Goal: Task Accomplishment & Management: Use online tool/utility

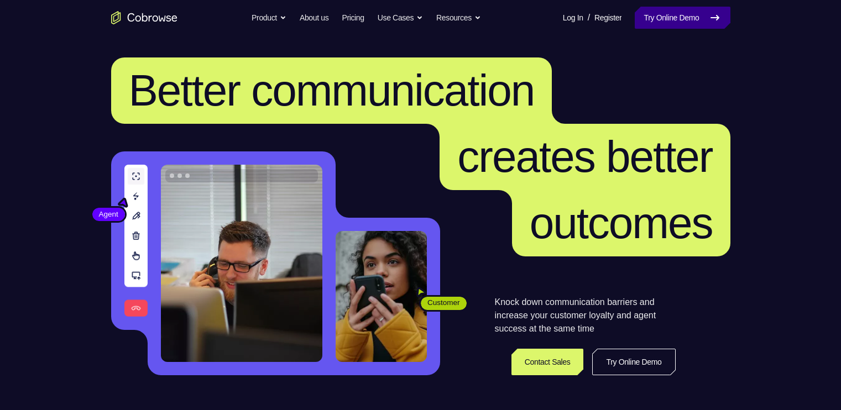
click at [677, 9] on link "Try Online Demo" at bounding box center [681, 18] width 95 height 22
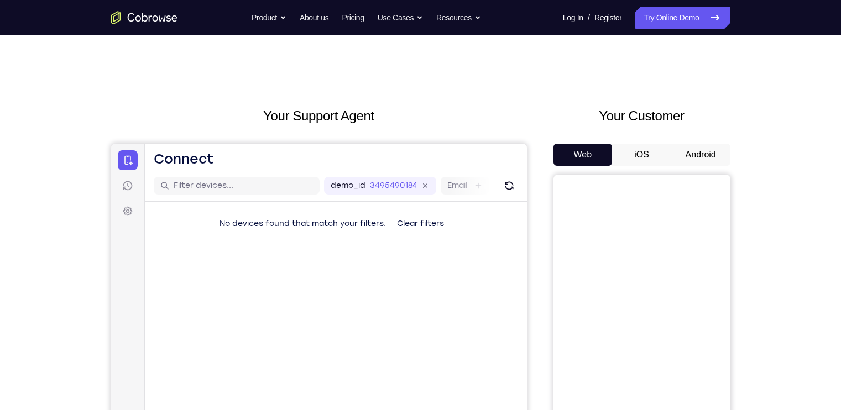
click at [698, 155] on button "Android" at bounding box center [700, 155] width 59 height 22
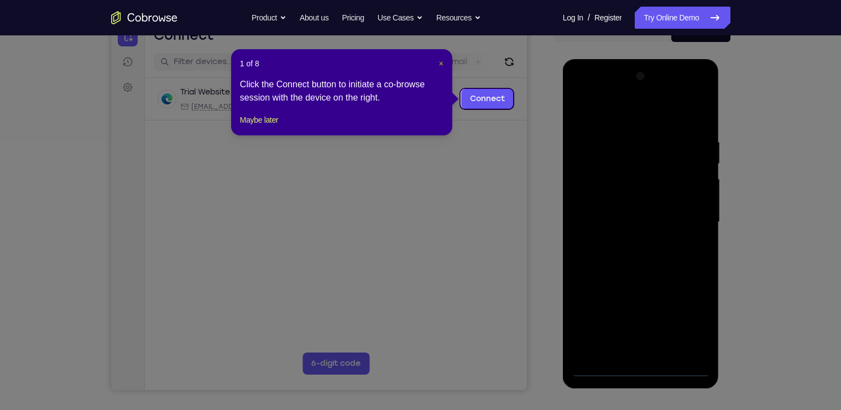
click at [441, 66] on span "×" at bounding box center [441, 63] width 4 height 9
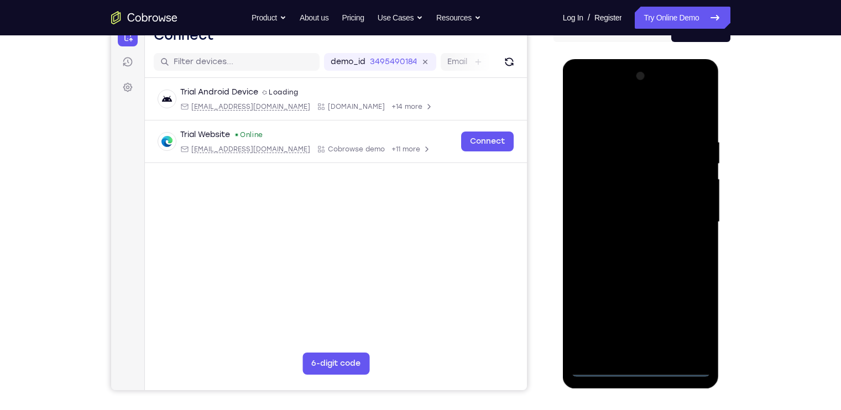
click at [642, 372] on div at bounding box center [640, 221] width 139 height 309
click at [690, 320] on div at bounding box center [640, 221] width 139 height 309
click at [589, 97] on div at bounding box center [640, 221] width 139 height 309
click at [692, 223] on div at bounding box center [640, 221] width 139 height 309
click at [630, 244] on div at bounding box center [640, 221] width 139 height 309
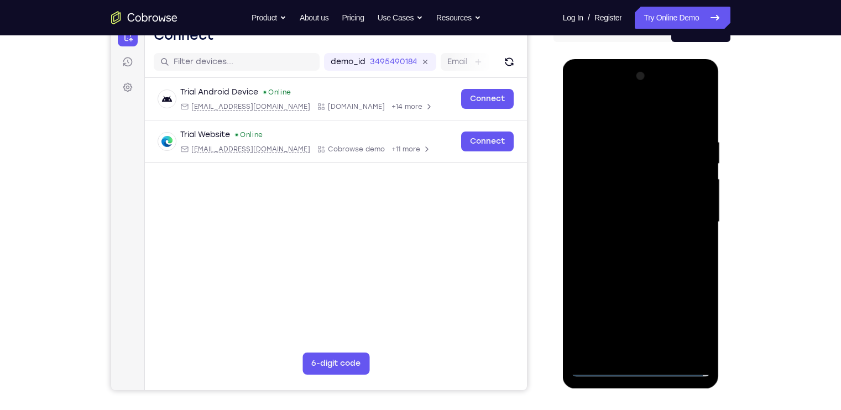
click at [613, 215] on div at bounding box center [640, 221] width 139 height 309
click at [614, 202] on div at bounding box center [640, 221] width 139 height 309
click at [627, 216] on div at bounding box center [640, 221] width 139 height 309
click at [652, 260] on div at bounding box center [640, 221] width 139 height 309
click at [652, 257] on div at bounding box center [640, 221] width 139 height 309
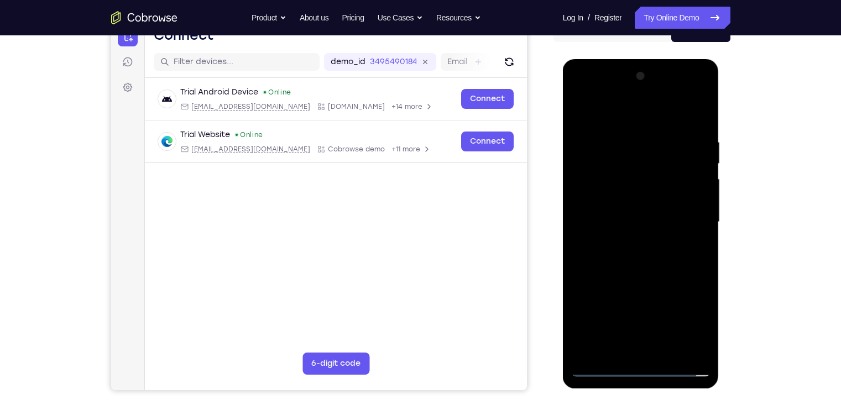
click at [650, 260] on div at bounding box center [640, 221] width 139 height 309
drag, startPoint x: 627, startPoint y: 124, endPoint x: 633, endPoint y: 75, distance: 48.9
click at [633, 75] on div at bounding box center [640, 221] width 139 height 309
drag, startPoint x: 643, startPoint y: 177, endPoint x: 648, endPoint y: 235, distance: 58.8
click at [648, 235] on div at bounding box center [640, 221] width 139 height 309
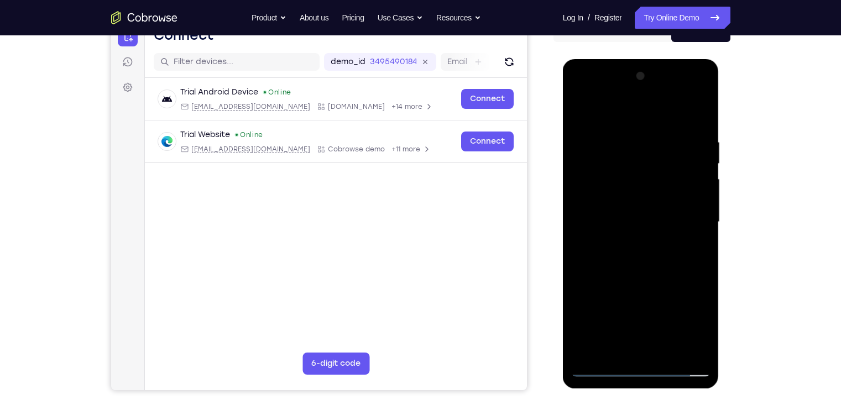
click at [701, 124] on div at bounding box center [640, 221] width 139 height 309
click at [623, 136] on div at bounding box center [640, 221] width 139 height 309
click at [696, 111] on div at bounding box center [640, 221] width 139 height 309
click at [696, 349] on div at bounding box center [640, 221] width 139 height 309
click at [668, 351] on div at bounding box center [640, 221] width 139 height 309
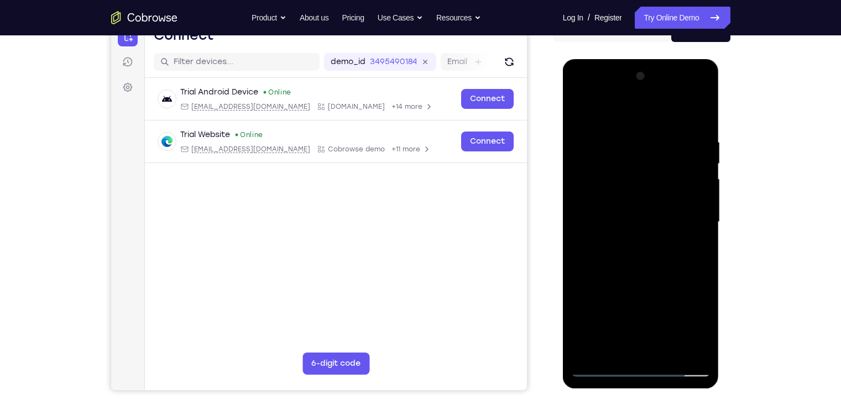
click at [663, 285] on div at bounding box center [640, 221] width 139 height 309
click at [655, 248] on div at bounding box center [640, 221] width 139 height 309
click at [576, 111] on div at bounding box center [640, 221] width 139 height 309
click at [622, 240] on div at bounding box center [640, 221] width 139 height 309
click at [579, 113] on div at bounding box center [640, 221] width 139 height 309
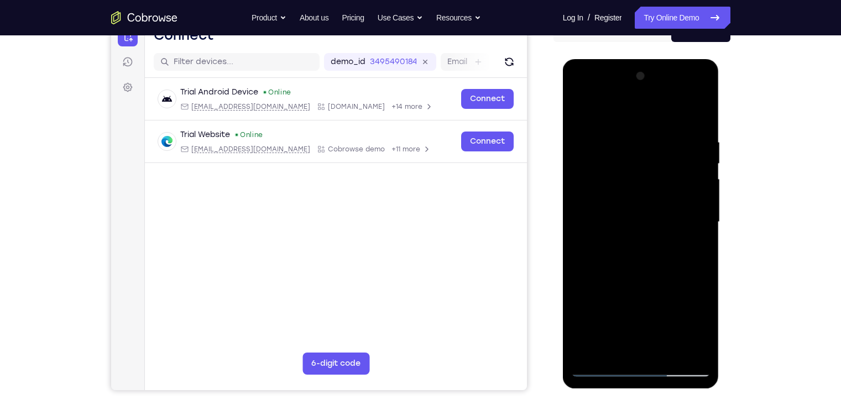
click at [581, 108] on div at bounding box center [640, 221] width 139 height 309
click at [658, 138] on div at bounding box center [640, 221] width 139 height 309
click at [697, 227] on div at bounding box center [640, 221] width 139 height 309
click at [694, 239] on div at bounding box center [640, 221] width 139 height 309
drag, startPoint x: 605, startPoint y: 160, endPoint x: 649, endPoint y: 161, distance: 44.8
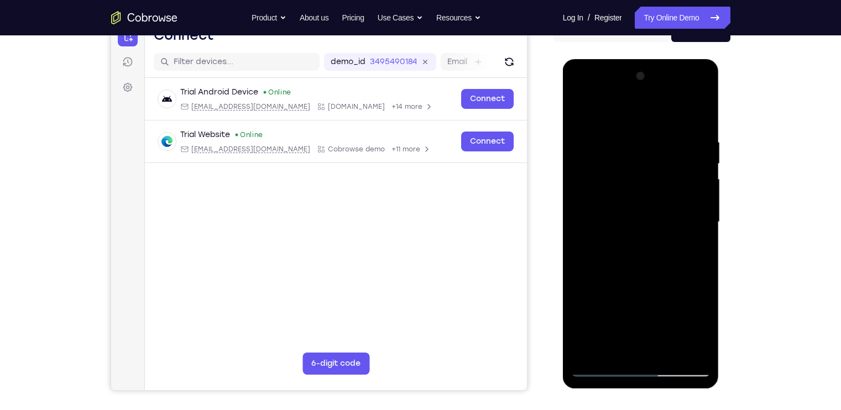
click at [649, 161] on div at bounding box center [640, 221] width 139 height 309
drag, startPoint x: 676, startPoint y: 157, endPoint x: 685, endPoint y: 170, distance: 15.4
click at [685, 170] on div at bounding box center [640, 221] width 139 height 309
click at [585, 220] on div at bounding box center [640, 221] width 139 height 309
drag, startPoint x: 686, startPoint y: 152, endPoint x: 702, endPoint y: 140, distance: 19.7
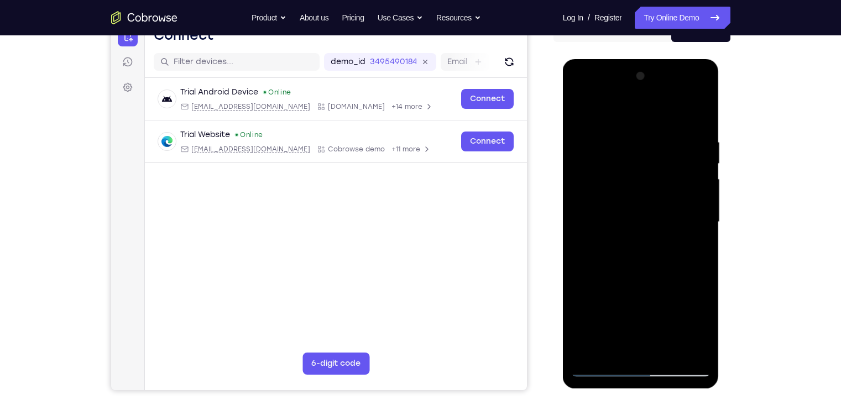
click at [702, 140] on div at bounding box center [640, 221] width 139 height 309
click at [695, 113] on div at bounding box center [640, 221] width 139 height 309
click at [696, 114] on div at bounding box center [640, 221] width 139 height 309
click at [698, 115] on div at bounding box center [640, 221] width 139 height 309
click at [696, 110] on div at bounding box center [640, 221] width 139 height 309
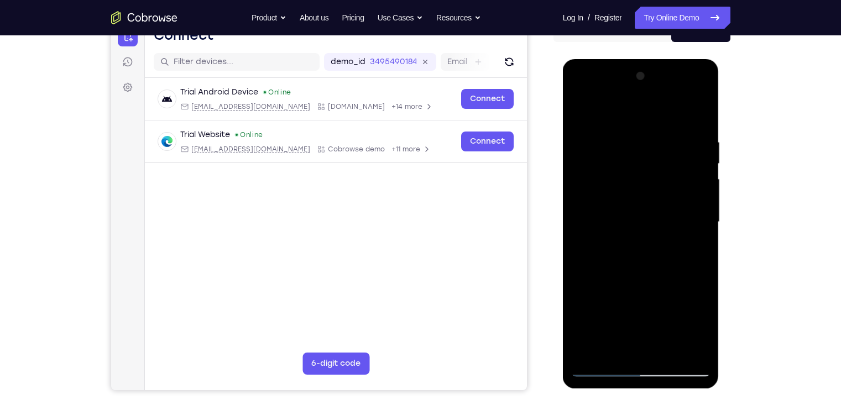
click at [596, 370] on div at bounding box center [640, 221] width 139 height 309
click at [648, 131] on div at bounding box center [640, 221] width 139 height 309
click at [660, 129] on div at bounding box center [640, 221] width 139 height 309
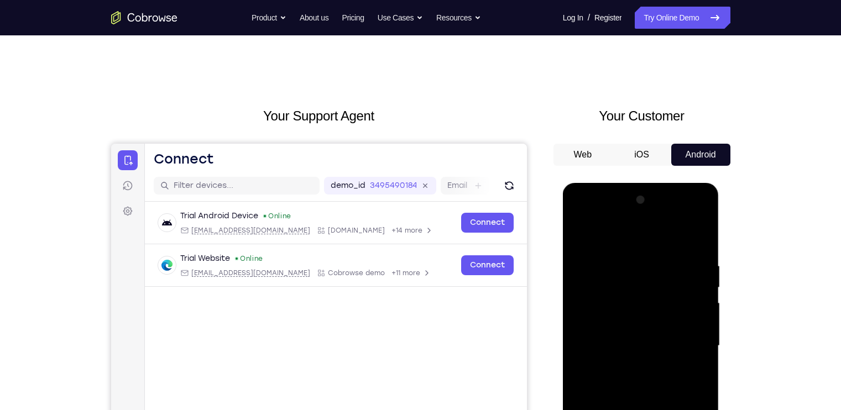
scroll to position [67, 0]
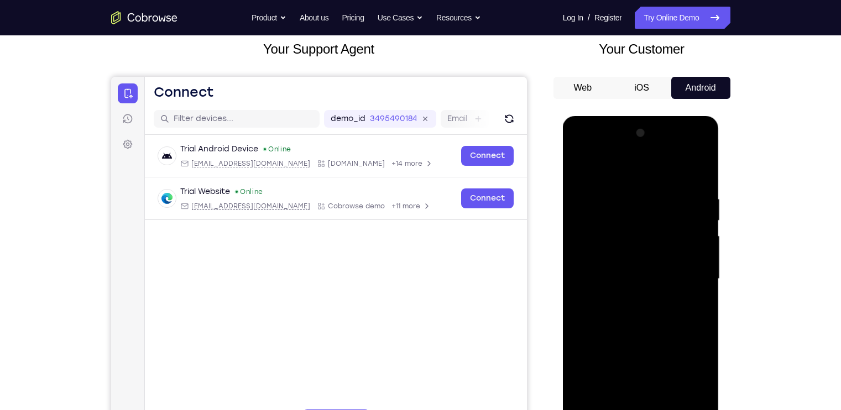
click at [579, 165] on div at bounding box center [640, 278] width 139 height 309
drag, startPoint x: 640, startPoint y: 318, endPoint x: 664, endPoint y: 219, distance: 101.7
click at [664, 219] on div at bounding box center [640, 278] width 139 height 309
drag, startPoint x: 662, startPoint y: 344, endPoint x: 677, endPoint y: 265, distance: 80.4
click at [677, 265] on div at bounding box center [640, 278] width 139 height 309
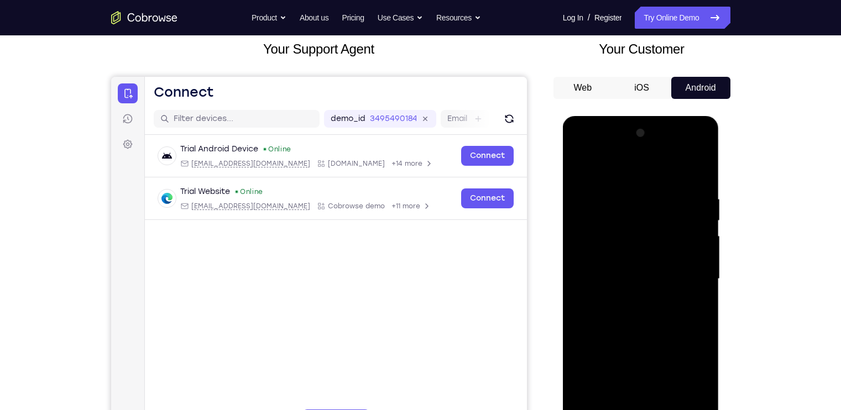
drag, startPoint x: 672, startPoint y: 356, endPoint x: 682, endPoint y: 296, distance: 60.6
click at [682, 296] on div at bounding box center [640, 278] width 139 height 309
click at [584, 301] on div at bounding box center [640, 278] width 139 height 309
drag, startPoint x: 658, startPoint y: 201, endPoint x: 663, endPoint y: 280, distance: 79.2
click at [663, 280] on div at bounding box center [640, 278] width 139 height 309
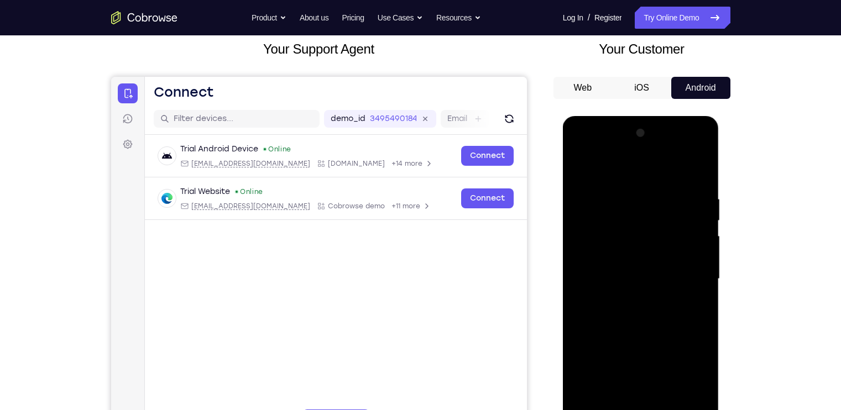
drag, startPoint x: 616, startPoint y: 267, endPoint x: 621, endPoint y: 235, distance: 31.9
click at [621, 235] on div at bounding box center [640, 278] width 139 height 309
drag, startPoint x: 589, startPoint y: 406, endPoint x: 577, endPoint y: 355, distance: 52.0
click at [577, 355] on div at bounding box center [640, 278] width 139 height 309
drag, startPoint x: 645, startPoint y: 208, endPoint x: 636, endPoint y: 334, distance: 125.8
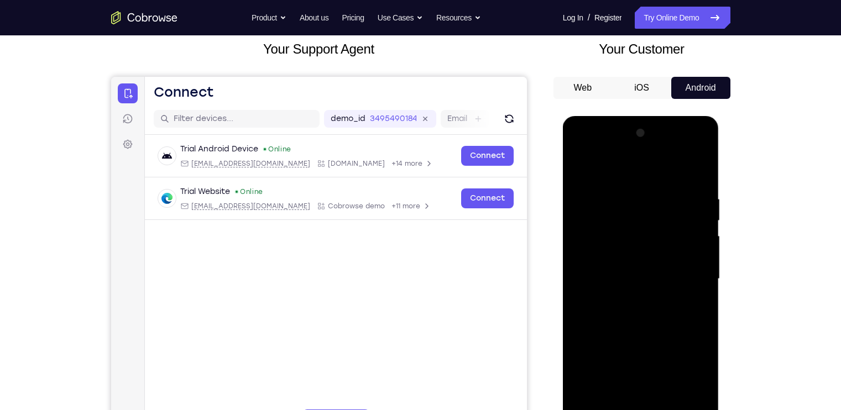
click at [636, 334] on div at bounding box center [640, 278] width 139 height 309
drag, startPoint x: 643, startPoint y: 170, endPoint x: 642, endPoint y: 325, distance: 155.3
click at [642, 325] on div at bounding box center [640, 278] width 139 height 309
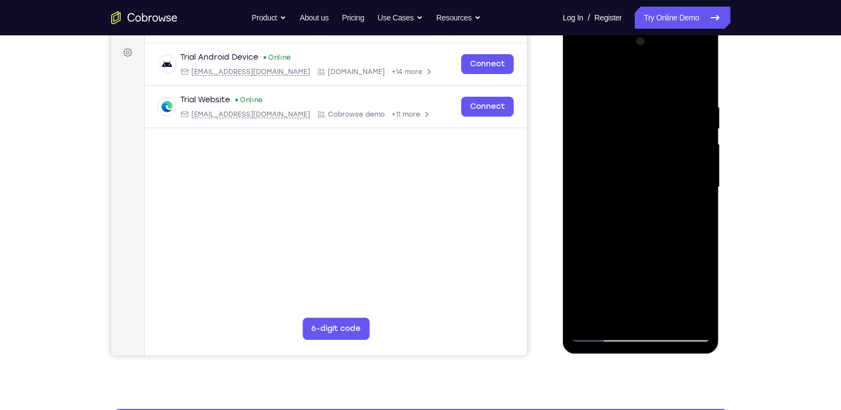
scroll to position [161, 0]
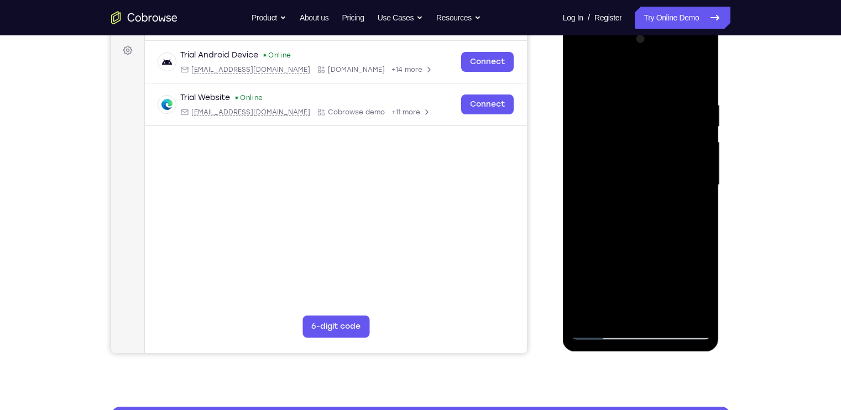
click at [590, 318] on div at bounding box center [640, 184] width 139 height 309
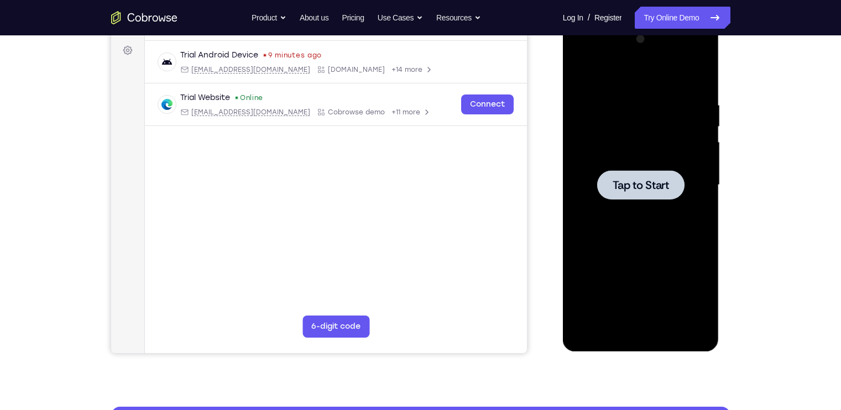
click at [640, 193] on div at bounding box center [640, 184] width 87 height 29
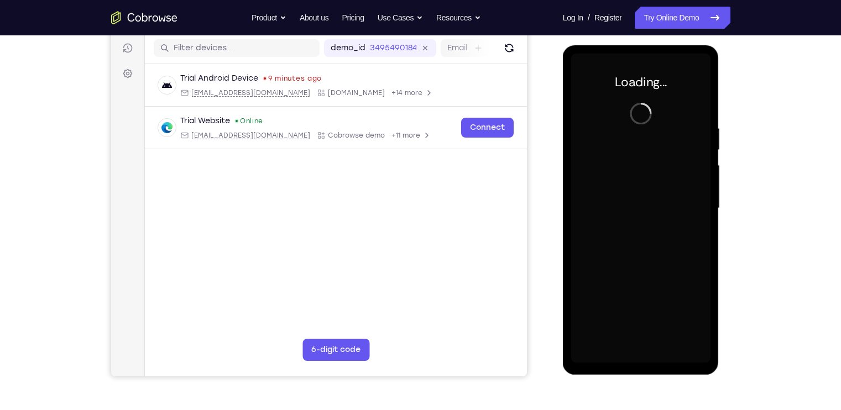
scroll to position [139, 0]
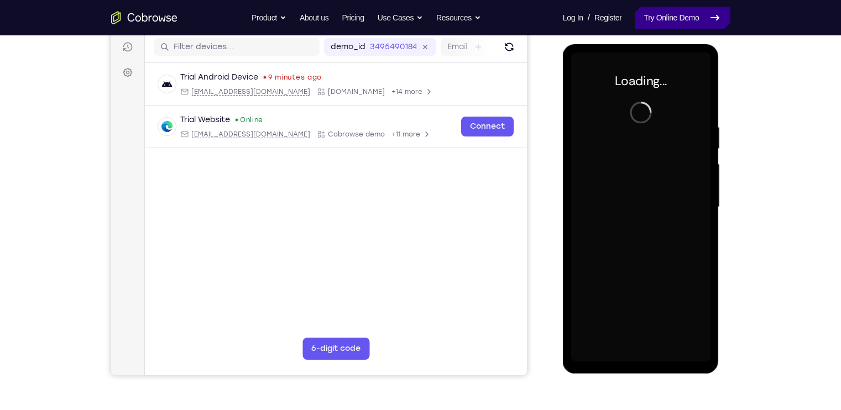
click at [671, 11] on link "Try Online Demo" at bounding box center [681, 18] width 95 height 22
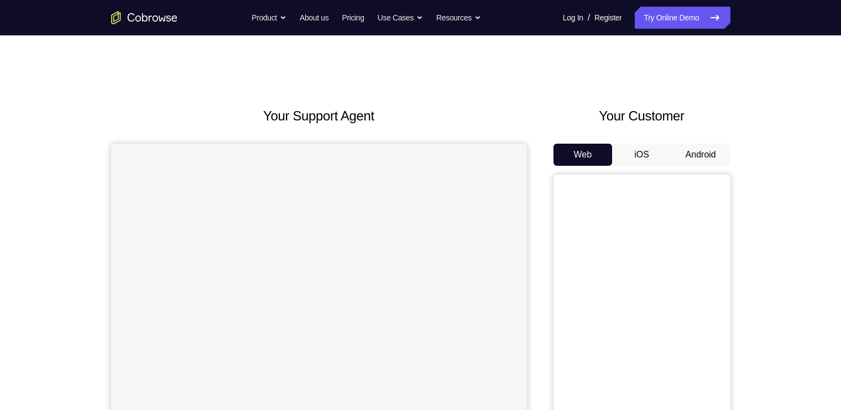
click at [687, 146] on button "Android" at bounding box center [700, 155] width 59 height 22
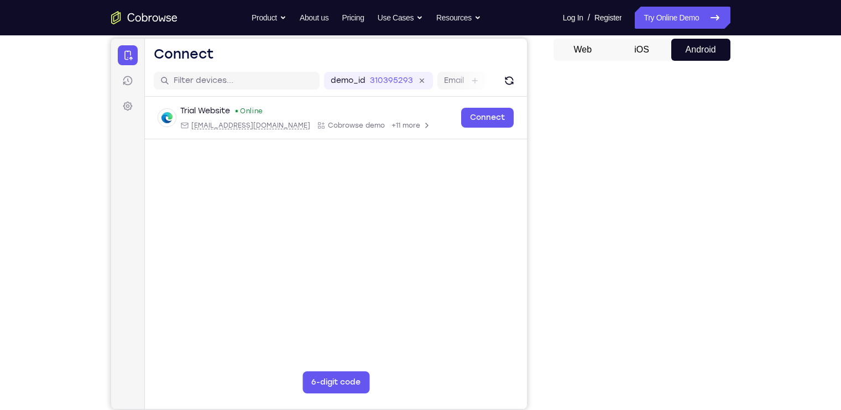
scroll to position [106, 0]
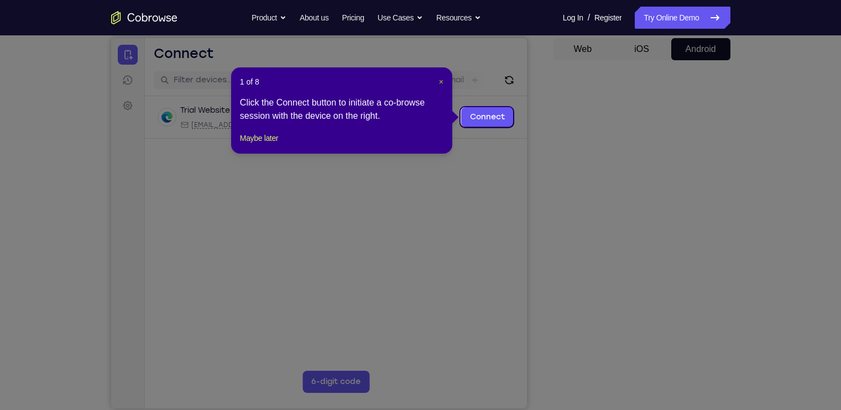
click at [439, 83] on span "×" at bounding box center [441, 81] width 4 height 9
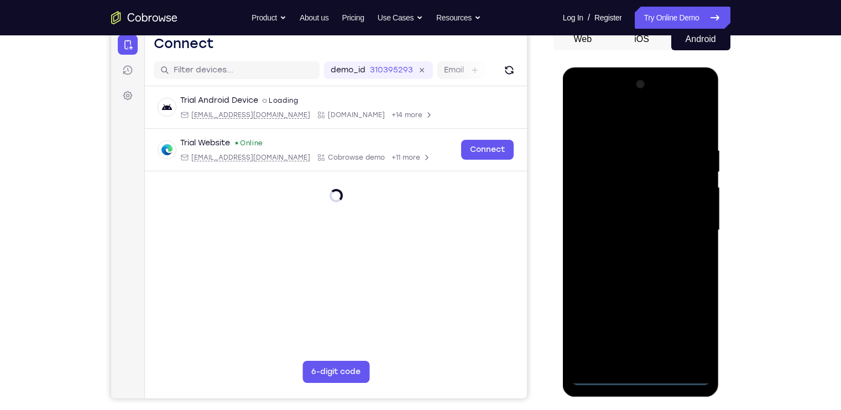
scroll to position [111, 0]
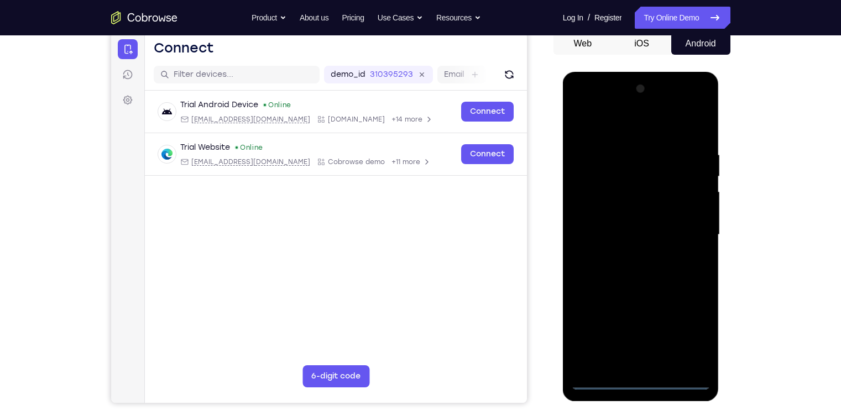
click at [642, 383] on div at bounding box center [640, 234] width 139 height 309
click at [690, 337] on div at bounding box center [640, 234] width 139 height 309
click at [605, 107] on div at bounding box center [640, 234] width 139 height 309
click at [686, 229] on div at bounding box center [640, 234] width 139 height 309
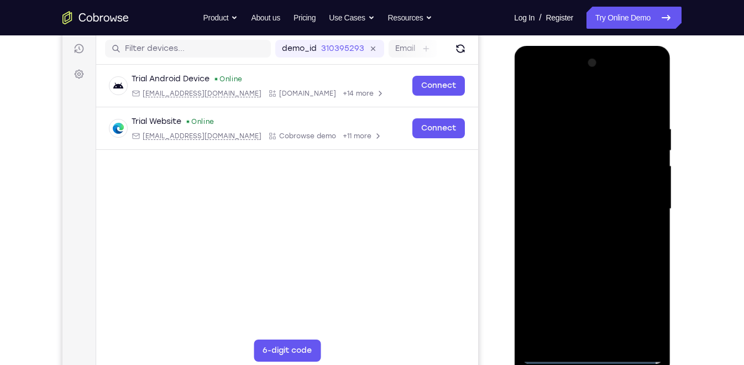
scroll to position [138, 0]
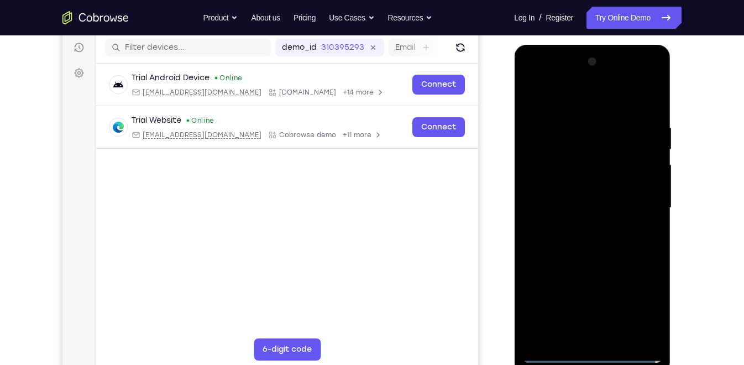
click at [575, 227] on div at bounding box center [591, 207] width 139 height 309
click at [591, 186] on div at bounding box center [591, 207] width 139 height 309
click at [580, 202] on div at bounding box center [591, 207] width 139 height 309
click at [653, 186] on div at bounding box center [591, 207] width 139 height 309
click at [601, 230] on div at bounding box center [591, 207] width 139 height 309
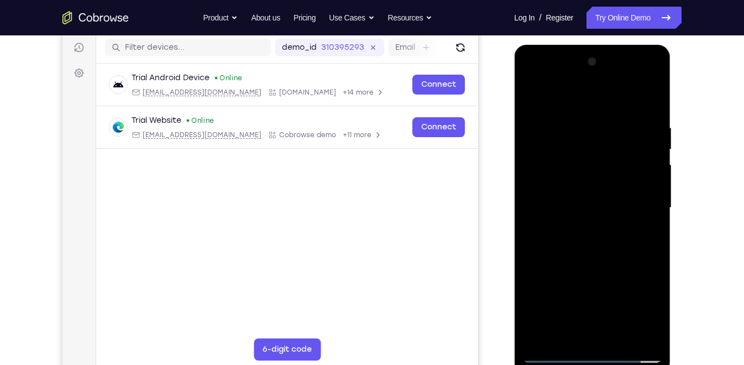
click at [596, 182] on div at bounding box center [591, 207] width 139 height 309
click at [621, 339] on div at bounding box center [591, 207] width 139 height 309
click at [584, 266] on div at bounding box center [591, 207] width 139 height 309
click at [534, 94] on div at bounding box center [591, 207] width 139 height 309
click at [657, 94] on div at bounding box center [591, 207] width 139 height 309
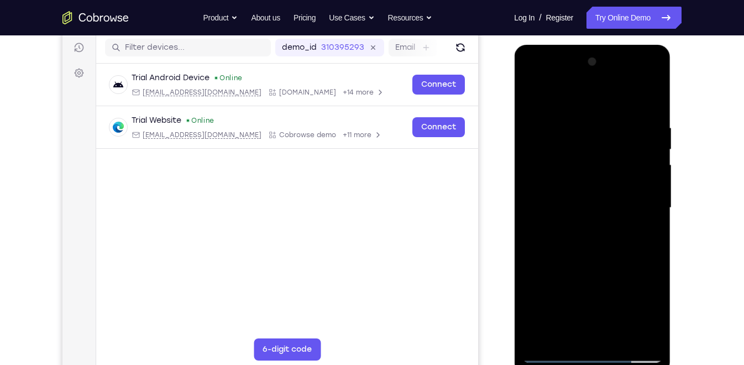
click at [535, 93] on div at bounding box center [591, 207] width 139 height 309
click at [581, 122] on div at bounding box center [591, 207] width 139 height 309
click at [634, 199] on div at bounding box center [591, 207] width 139 height 309
click at [639, 198] on div at bounding box center [591, 207] width 139 height 309
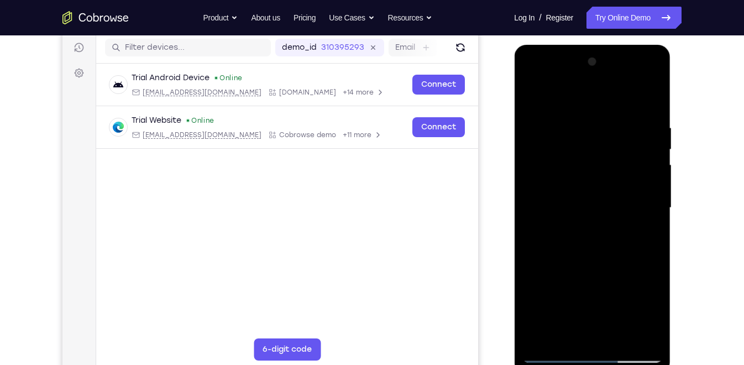
click at [639, 198] on div at bounding box center [591, 207] width 139 height 309
click at [644, 195] on div at bounding box center [591, 207] width 139 height 309
click at [547, 180] on div at bounding box center [591, 207] width 139 height 309
click at [639, 196] on div at bounding box center [591, 207] width 139 height 309
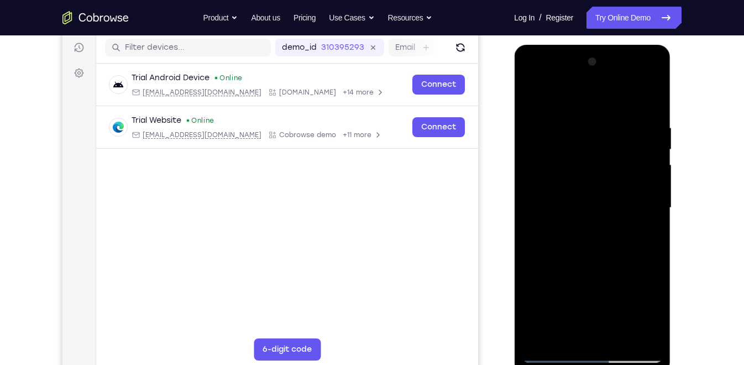
click at [639, 177] on div at bounding box center [591, 207] width 139 height 309
click at [642, 218] on div at bounding box center [591, 207] width 139 height 309
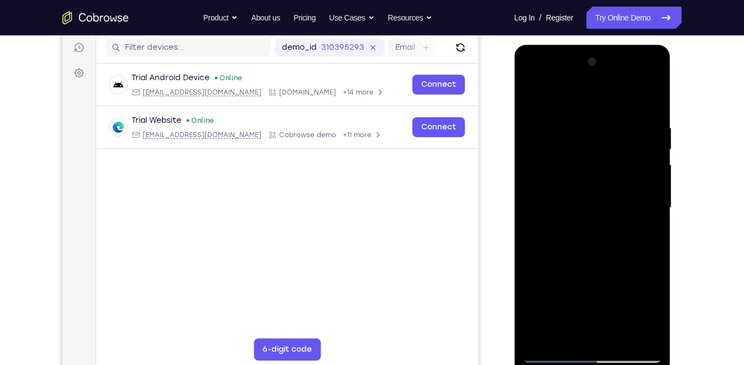
click at [648, 100] on div at bounding box center [591, 207] width 139 height 309
drag, startPoint x: 597, startPoint y: 141, endPoint x: 601, endPoint y: 290, distance: 148.7
click at [601, 290] on div at bounding box center [591, 207] width 139 height 309
drag, startPoint x: 595, startPoint y: 96, endPoint x: 598, endPoint y: 280, distance: 184.0
click at [598, 280] on div at bounding box center [591, 207] width 139 height 309
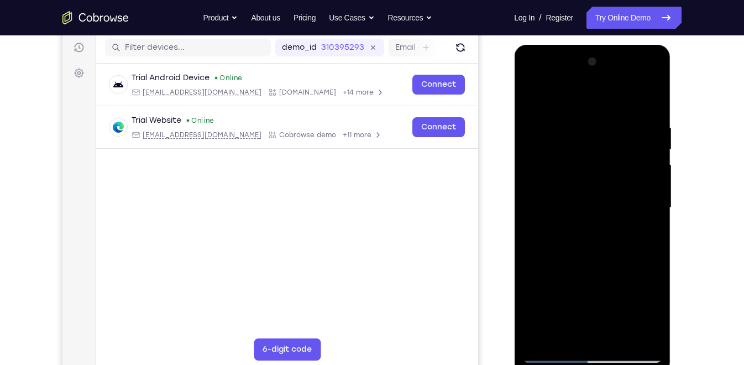
click at [624, 283] on div at bounding box center [591, 207] width 139 height 309
click at [653, 212] on div at bounding box center [591, 207] width 139 height 309
click at [530, 212] on div at bounding box center [591, 207] width 139 height 309
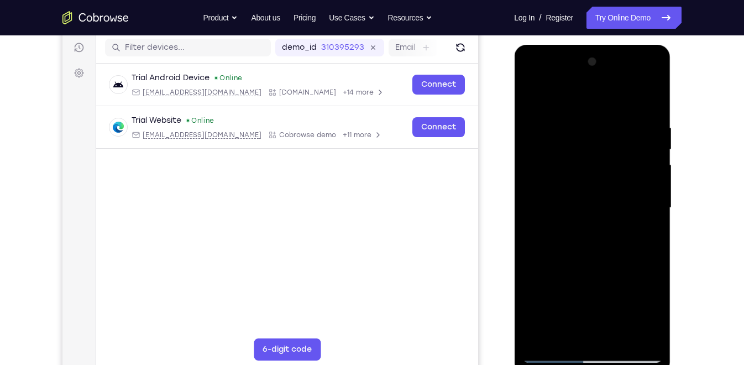
click at [530, 212] on div at bounding box center [591, 207] width 139 height 309
click at [579, 119] on div at bounding box center [591, 207] width 139 height 309
click at [648, 183] on div at bounding box center [591, 207] width 139 height 309
click at [649, 103] on div at bounding box center [591, 207] width 139 height 309
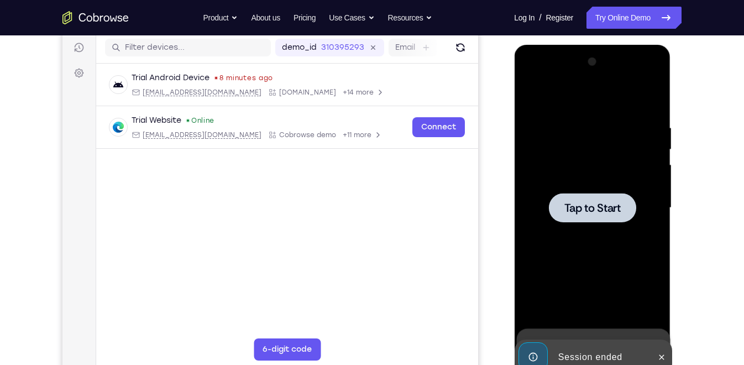
click at [560, 193] on div at bounding box center [591, 207] width 87 height 29
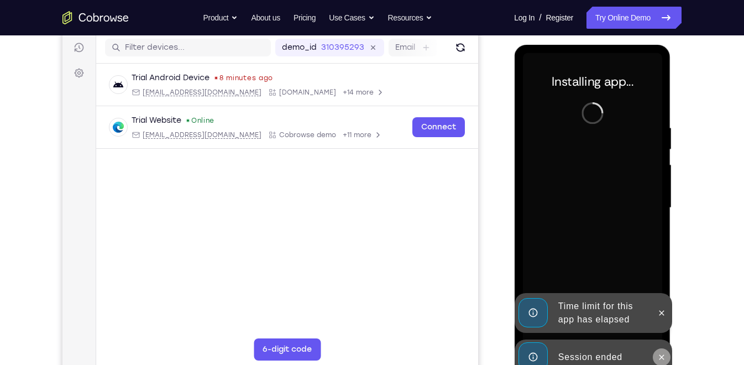
click at [664, 351] on button at bounding box center [661, 357] width 18 height 18
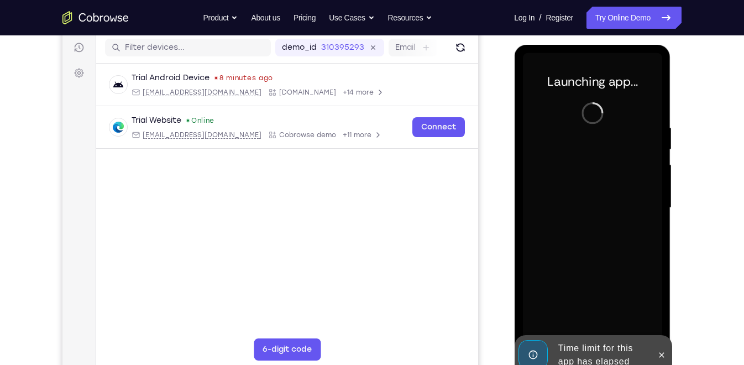
click at [664, 320] on div "Launching app..." at bounding box center [592, 209] width 156 height 329
click at [664, 349] on button at bounding box center [661, 355] width 18 height 18
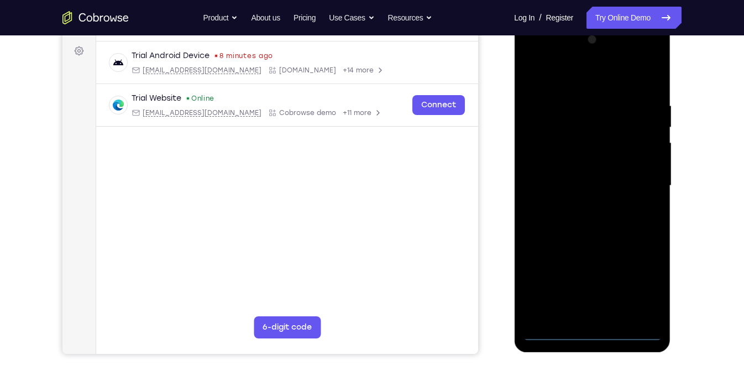
scroll to position [153, 0]
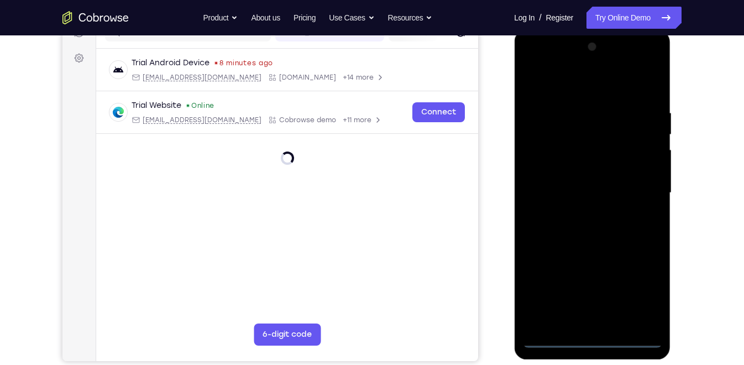
click at [591, 338] on div at bounding box center [591, 192] width 139 height 309
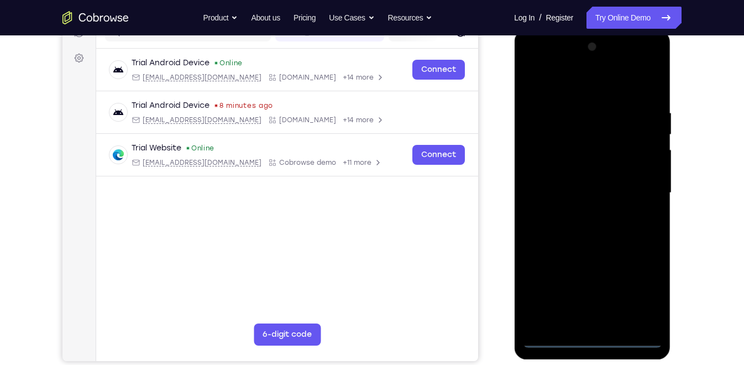
click at [637, 293] on div at bounding box center [591, 192] width 139 height 309
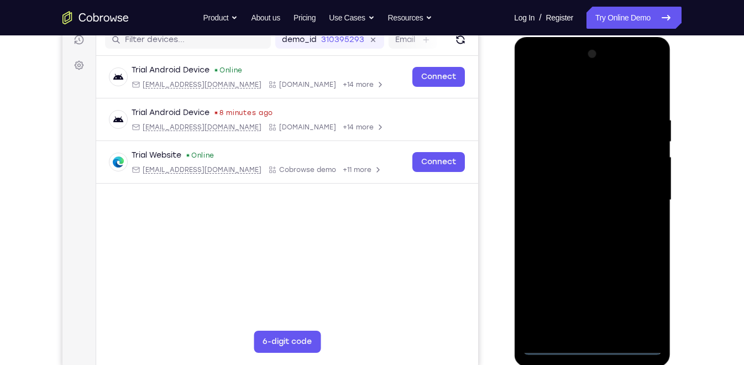
click at [551, 69] on div at bounding box center [591, 199] width 139 height 309
click at [636, 193] on div at bounding box center [591, 199] width 139 height 309
click at [581, 222] on div at bounding box center [591, 199] width 139 height 309
click at [580, 186] on div at bounding box center [591, 199] width 139 height 309
click at [580, 180] on div at bounding box center [591, 199] width 139 height 309
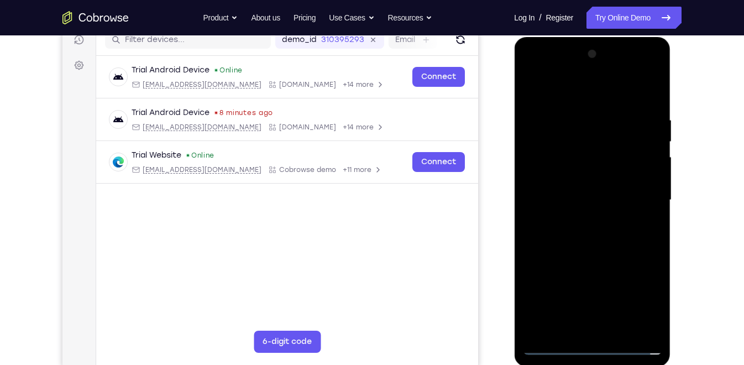
click at [581, 197] on div at bounding box center [591, 199] width 139 height 309
click at [601, 236] on div at bounding box center [591, 199] width 139 height 309
click at [602, 225] on div at bounding box center [591, 199] width 139 height 309
drag, startPoint x: 618, startPoint y: 230, endPoint x: 650, endPoint y: 159, distance: 77.4
click at [650, 159] on div at bounding box center [591, 199] width 139 height 309
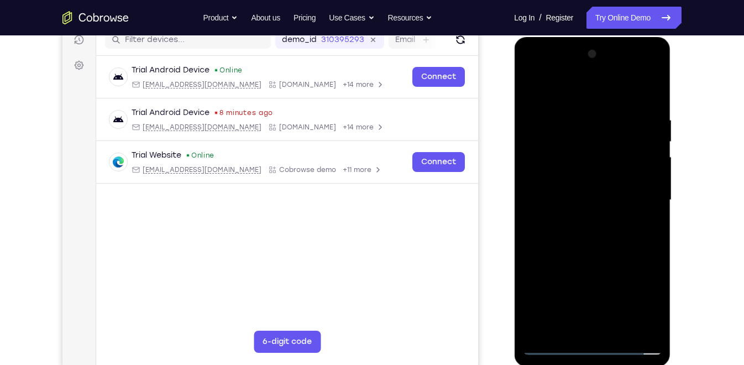
click at [606, 241] on div at bounding box center [591, 199] width 139 height 309
click at [568, 330] on div at bounding box center [591, 199] width 139 height 309
click at [610, 85] on div at bounding box center [591, 199] width 139 height 309
click at [584, 104] on div at bounding box center [591, 199] width 139 height 309
click at [637, 214] on div at bounding box center [591, 199] width 139 height 309
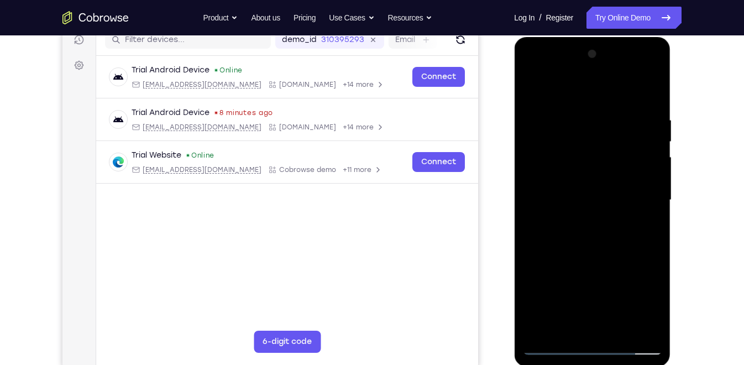
click at [533, 85] on div at bounding box center [591, 199] width 139 height 309
click at [619, 126] on div at bounding box center [591, 199] width 139 height 309
click at [582, 255] on div at bounding box center [591, 199] width 139 height 309
click at [569, 323] on div at bounding box center [591, 199] width 139 height 309
click at [642, 227] on div at bounding box center [591, 199] width 139 height 309
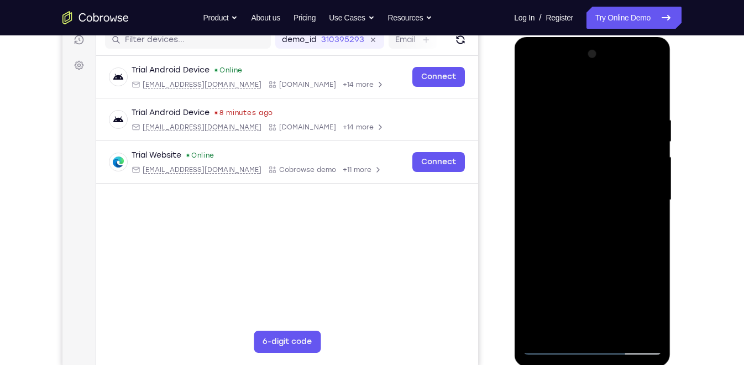
click at [532, 91] on div at bounding box center [591, 199] width 139 height 309
click at [533, 90] on div at bounding box center [591, 199] width 139 height 309
click at [573, 106] on div at bounding box center [591, 199] width 139 height 309
click at [642, 190] on div at bounding box center [591, 199] width 139 height 309
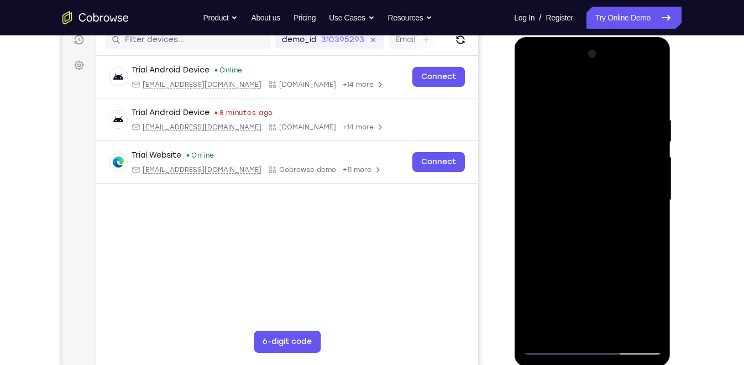
click at [642, 190] on div at bounding box center [591, 199] width 139 height 309
click at [542, 196] on div at bounding box center [591, 199] width 139 height 309
click at [589, 285] on div at bounding box center [591, 199] width 139 height 309
click at [596, 273] on div at bounding box center [591, 199] width 139 height 309
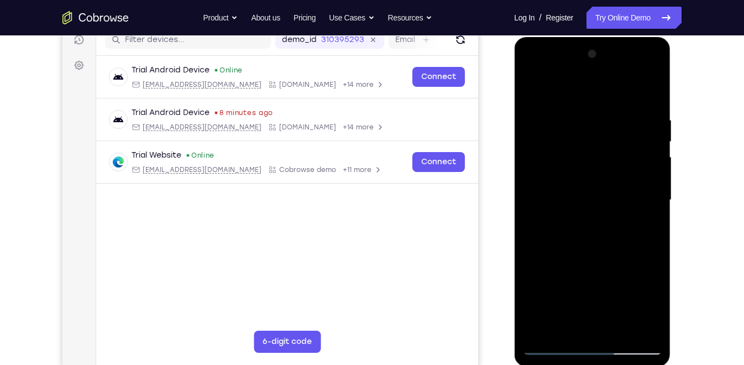
click at [531, 83] on div at bounding box center [591, 199] width 139 height 309
click at [648, 92] on div at bounding box center [591, 199] width 139 height 309
click at [621, 324] on div at bounding box center [591, 199] width 139 height 309
click at [619, 330] on div at bounding box center [591, 199] width 139 height 309
click at [534, 93] on div at bounding box center [591, 199] width 139 height 309
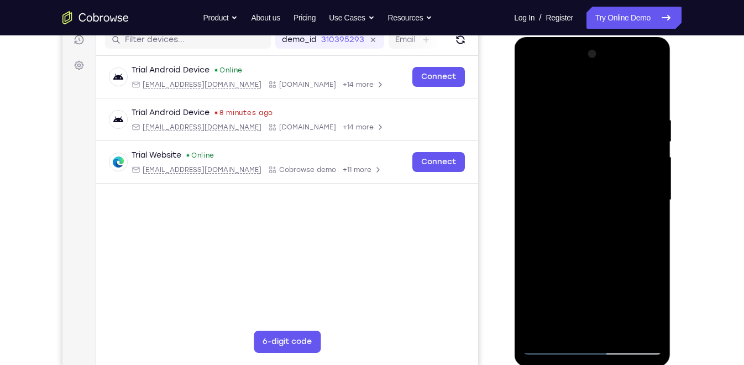
drag, startPoint x: 576, startPoint y: 283, endPoint x: 595, endPoint y: 197, distance: 88.8
click at [595, 197] on div at bounding box center [591, 199] width 139 height 309
drag, startPoint x: 587, startPoint y: 294, endPoint x: 603, endPoint y: 216, distance: 79.5
click at [603, 216] on div at bounding box center [591, 199] width 139 height 309
click at [595, 277] on div at bounding box center [591, 199] width 139 height 309
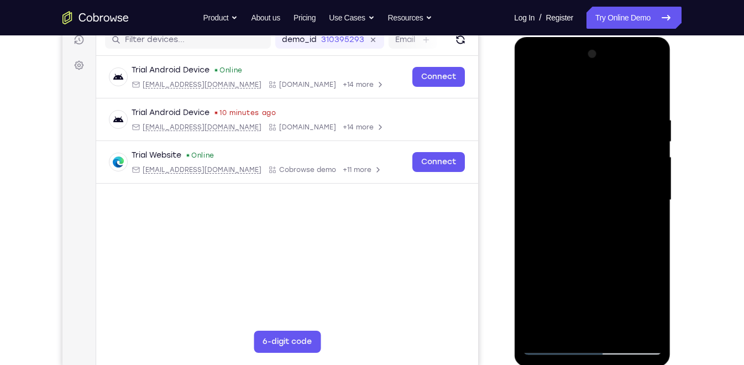
click at [570, 307] on div at bounding box center [591, 199] width 139 height 309
click at [553, 303] on div at bounding box center [591, 199] width 139 height 309
click at [555, 290] on div at bounding box center [591, 199] width 139 height 309
click at [594, 199] on div at bounding box center [591, 199] width 139 height 309
click at [587, 308] on div at bounding box center [591, 199] width 139 height 309
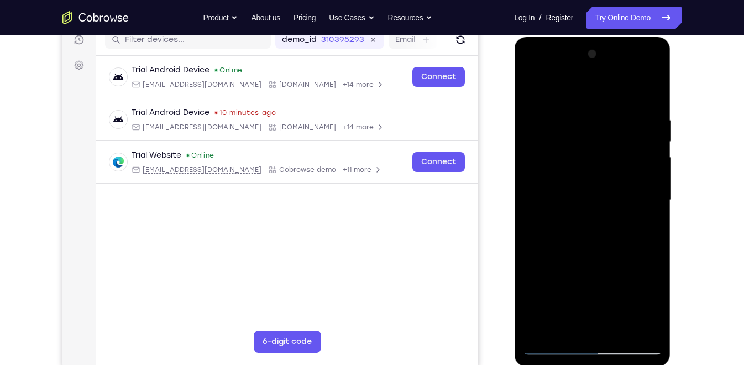
click at [575, 305] on div at bounding box center [591, 199] width 139 height 309
click at [569, 291] on div at bounding box center [591, 199] width 139 height 309
click at [598, 203] on div at bounding box center [591, 199] width 139 height 309
click at [554, 302] on div at bounding box center [591, 199] width 139 height 309
click at [537, 301] on div at bounding box center [591, 199] width 139 height 309
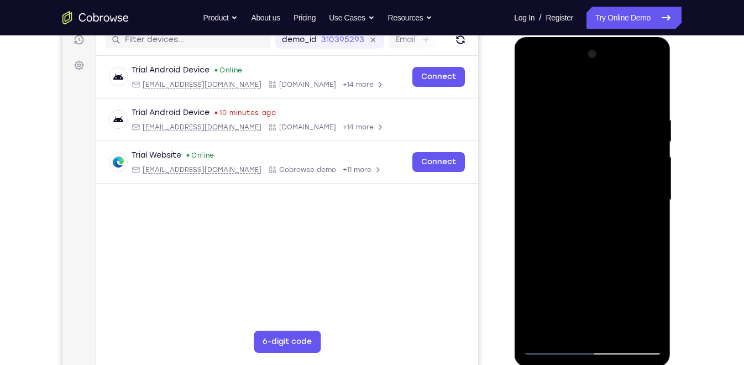
click at [549, 285] on div at bounding box center [591, 199] width 139 height 309
click at [581, 205] on div at bounding box center [591, 199] width 139 height 309
click at [535, 296] on div at bounding box center [591, 199] width 139 height 309
click at [548, 285] on div at bounding box center [591, 199] width 139 height 309
click at [571, 200] on div at bounding box center [591, 199] width 139 height 309
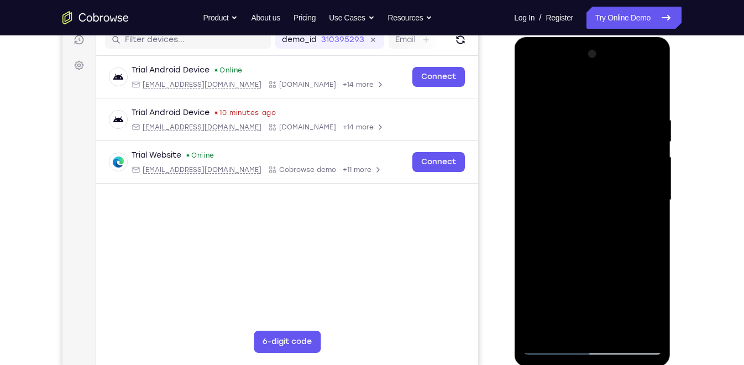
click at [533, 91] on div at bounding box center [591, 199] width 139 height 309
drag, startPoint x: 591, startPoint y: 212, endPoint x: 582, endPoint y: 372, distance: 159.9
click at [582, 369] on html "Online web based iOS Simulators and Android Emulators. Run iPhone, iPad, Mobile…" at bounding box center [592, 203] width 157 height 332
click at [583, 197] on div at bounding box center [591, 199] width 139 height 309
click at [532, 90] on div at bounding box center [591, 199] width 139 height 309
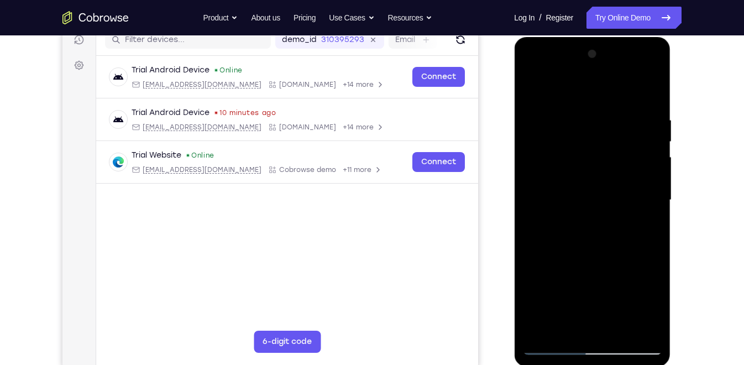
click at [532, 90] on div at bounding box center [591, 199] width 139 height 309
drag, startPoint x: 591, startPoint y: 132, endPoint x: 591, endPoint y: 280, distance: 147.5
click at [591, 280] on div at bounding box center [591, 199] width 139 height 309
drag, startPoint x: 585, startPoint y: 196, endPoint x: 600, endPoint y: 155, distance: 42.8
click at [600, 155] on div at bounding box center [591, 199] width 139 height 309
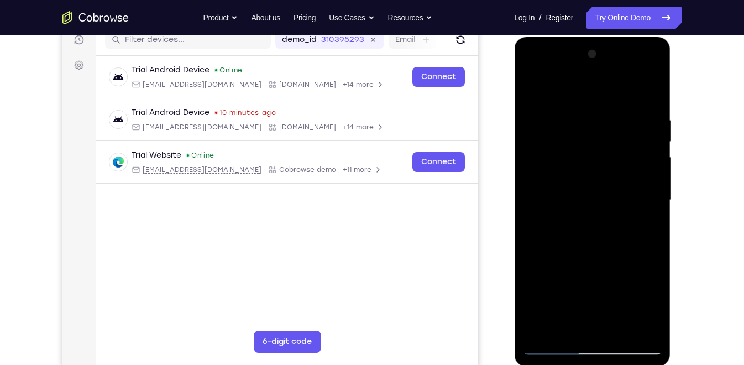
drag, startPoint x: 592, startPoint y: 157, endPoint x: 585, endPoint y: 249, distance: 91.4
click at [585, 249] on div at bounding box center [591, 199] width 139 height 309
click at [577, 121] on div at bounding box center [591, 199] width 139 height 309
click at [639, 207] on div at bounding box center [591, 199] width 139 height 309
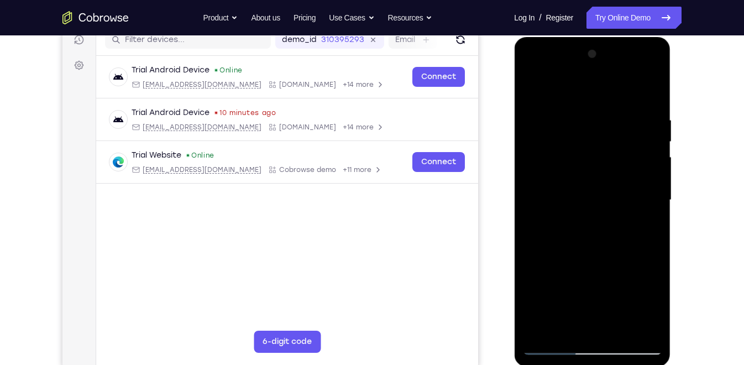
click at [639, 207] on div at bounding box center [591, 199] width 139 height 309
click at [631, 145] on div at bounding box center [591, 199] width 139 height 309
click at [637, 154] on div at bounding box center [591, 199] width 139 height 309
click at [642, 181] on div at bounding box center [591, 199] width 139 height 309
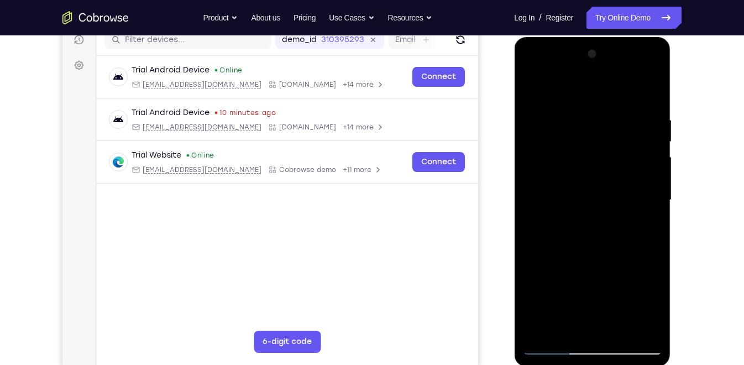
drag, startPoint x: 642, startPoint y: 197, endPoint x: 563, endPoint y: 208, distance: 79.8
click at [563, 208] on div at bounding box center [591, 199] width 139 height 309
click at [648, 204] on div at bounding box center [591, 199] width 139 height 309
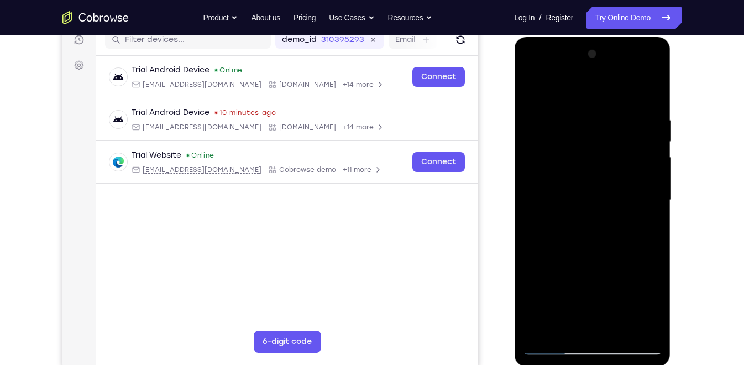
click at [648, 204] on div at bounding box center [591, 199] width 139 height 309
drag, startPoint x: 571, startPoint y: 183, endPoint x: 660, endPoint y: 162, distance: 91.0
click at [660, 162] on div at bounding box center [591, 199] width 139 height 309
click at [648, 91] on div at bounding box center [591, 199] width 139 height 309
drag, startPoint x: 595, startPoint y: 137, endPoint x: 574, endPoint y: 291, distance: 155.6
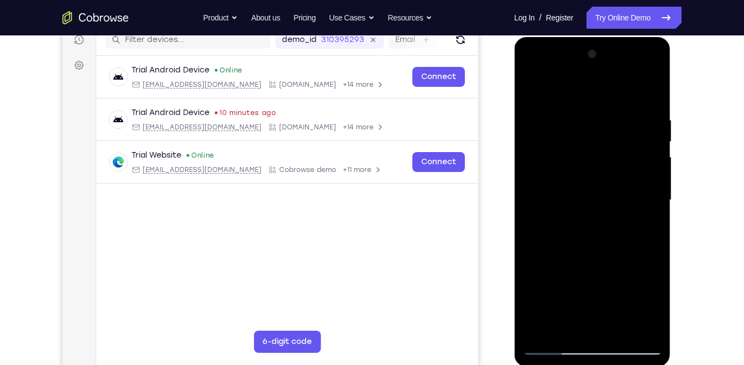
click at [574, 291] on div at bounding box center [591, 199] width 139 height 309
drag, startPoint x: 574, startPoint y: 291, endPoint x: 586, endPoint y: 217, distance: 75.7
click at [586, 217] on div at bounding box center [591, 199] width 139 height 309
click at [565, 333] on div at bounding box center [591, 199] width 139 height 309
click at [592, 91] on div at bounding box center [591, 199] width 139 height 309
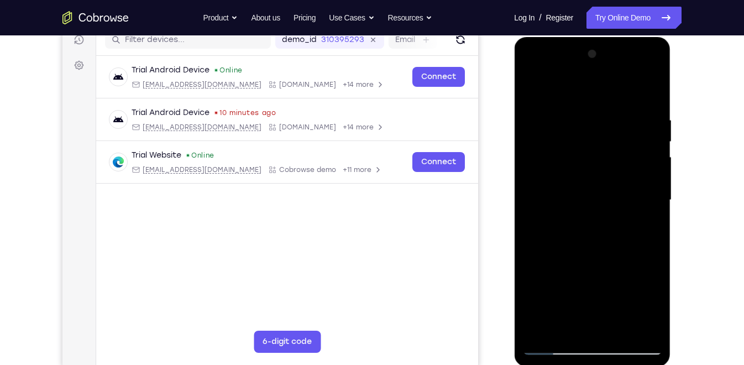
drag, startPoint x: 600, startPoint y: 102, endPoint x: 596, endPoint y: 176, distance: 74.2
click at [596, 176] on div at bounding box center [591, 199] width 139 height 309
click at [584, 108] on div at bounding box center [591, 199] width 139 height 309
click at [621, 127] on div at bounding box center [591, 199] width 139 height 309
click at [532, 94] on div at bounding box center [591, 199] width 139 height 309
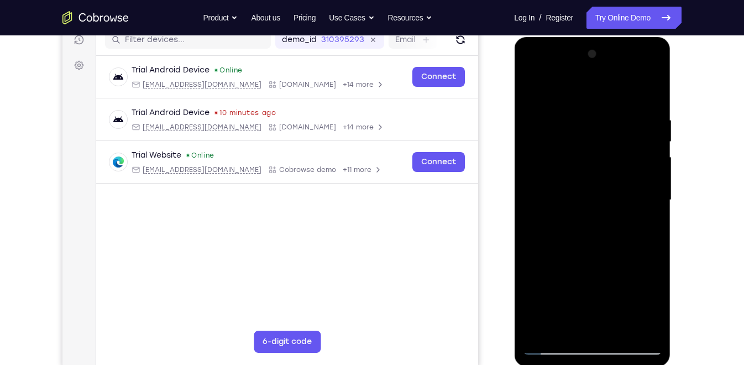
click at [546, 191] on div at bounding box center [591, 199] width 139 height 309
click at [537, 192] on div at bounding box center [591, 199] width 139 height 309
click at [534, 111] on div at bounding box center [591, 199] width 139 height 309
click at [537, 207] on div at bounding box center [591, 199] width 139 height 309
click at [647, 199] on div at bounding box center [591, 199] width 139 height 309
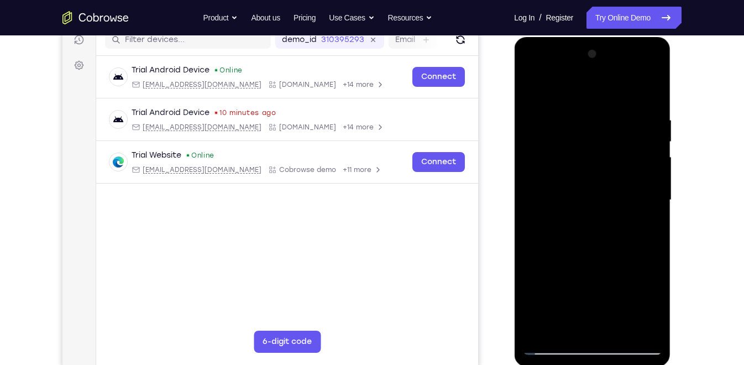
click at [647, 199] on div at bounding box center [591, 199] width 139 height 309
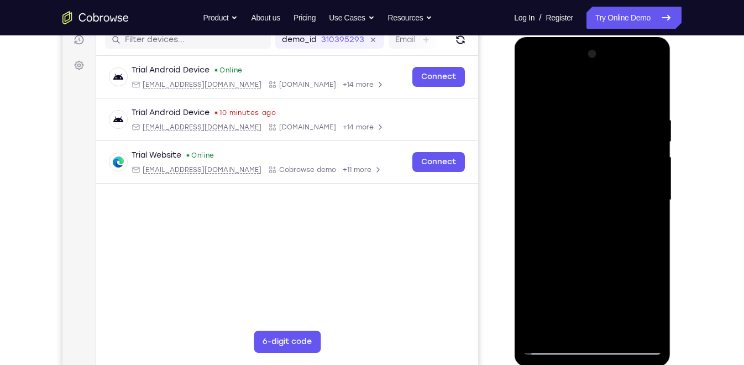
click at [647, 199] on div at bounding box center [591, 199] width 139 height 309
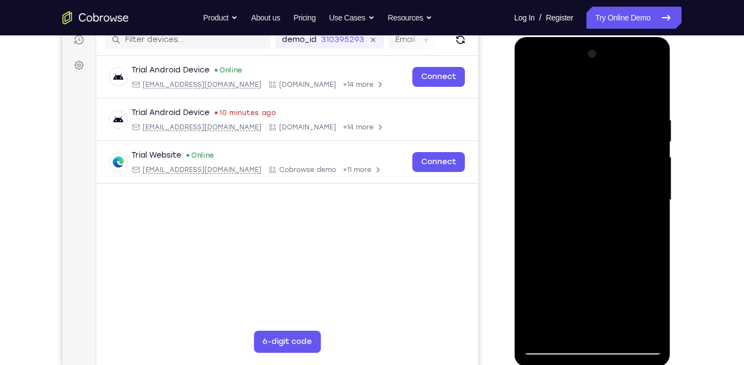
click at [647, 199] on div at bounding box center [591, 199] width 139 height 309
click at [642, 167] on div at bounding box center [591, 199] width 139 height 309
click at [549, 181] on div at bounding box center [591, 199] width 139 height 309
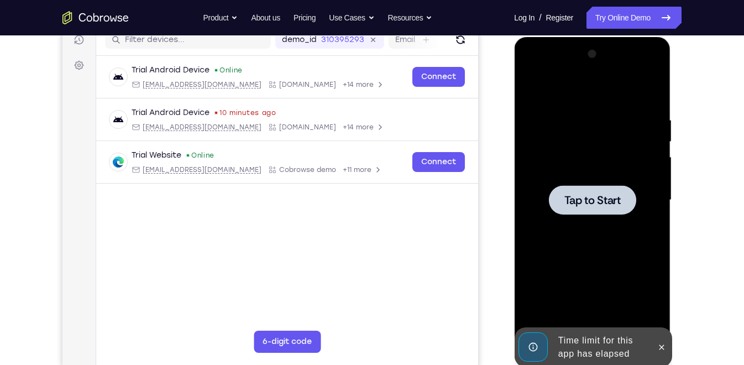
click at [649, 37] on div "Tap to Start" at bounding box center [592, 37] width 156 height 0
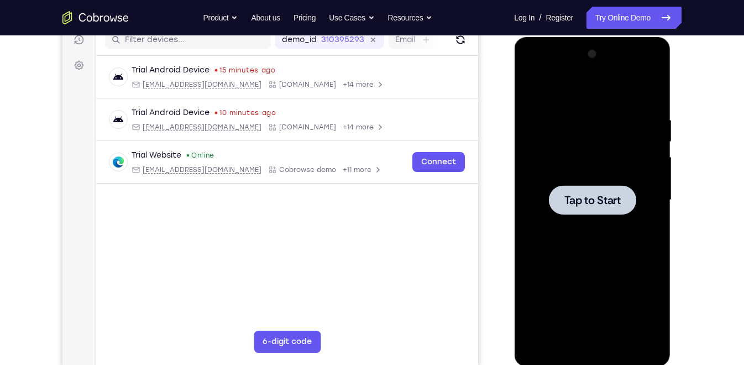
click at [584, 184] on div at bounding box center [591, 199] width 139 height 309
